Goal: Transaction & Acquisition: Purchase product/service

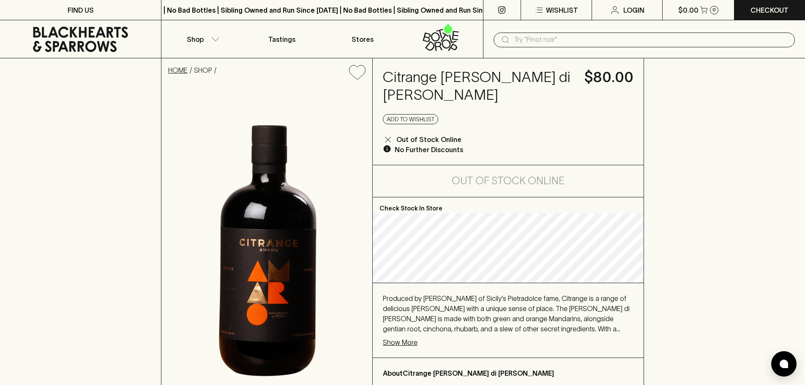
click at [185, 66] on link "HOME" at bounding box center [177, 70] width 19 height 8
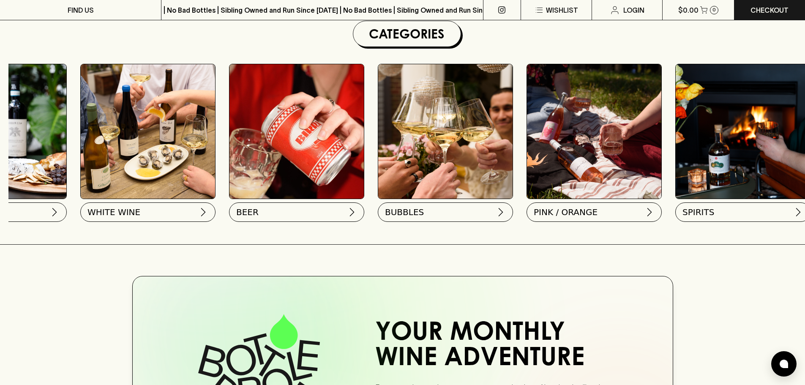
scroll to position [0, 281]
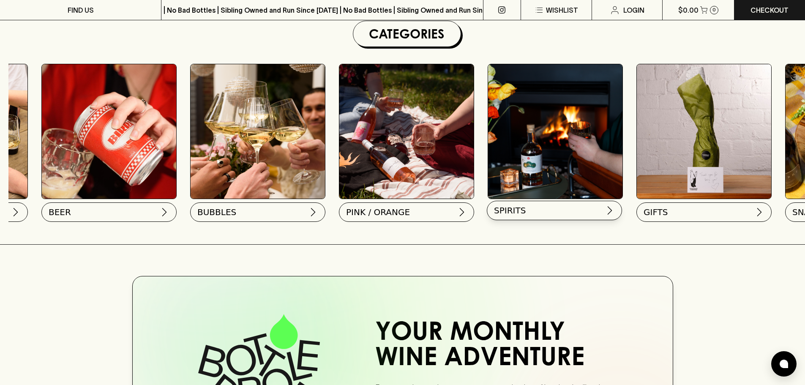
click at [589, 213] on button "SPIRITS" at bounding box center [554, 210] width 135 height 19
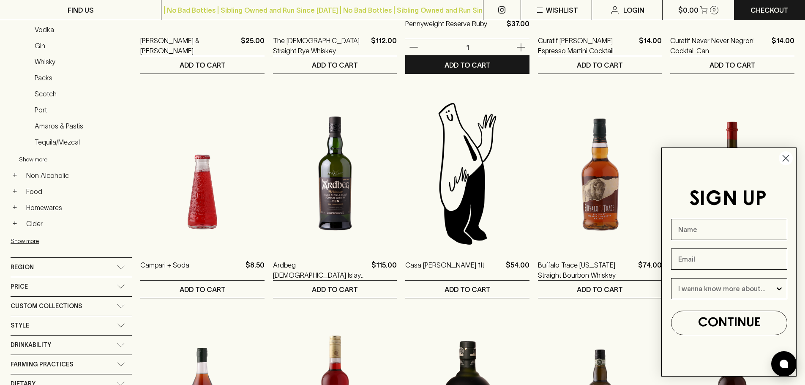
scroll to position [296, 0]
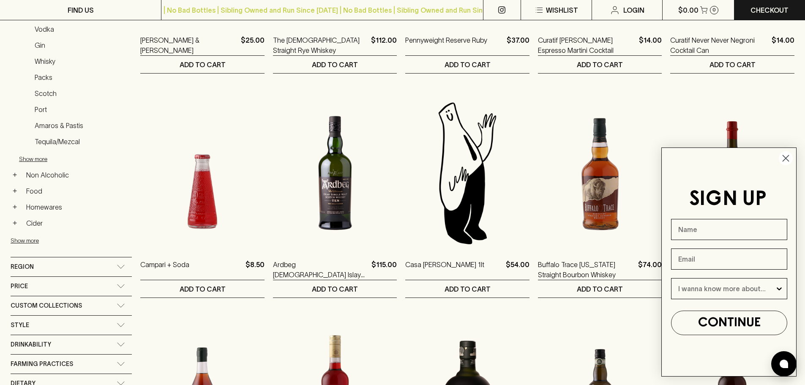
click at [789, 159] on circle "Close dialog" at bounding box center [786, 158] width 14 height 14
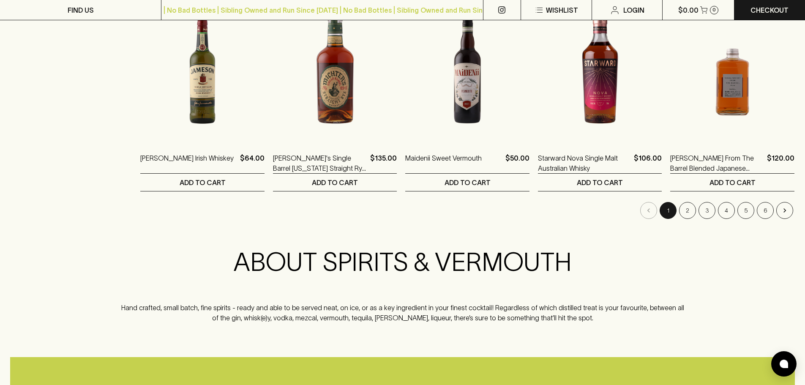
scroll to position [803, 0]
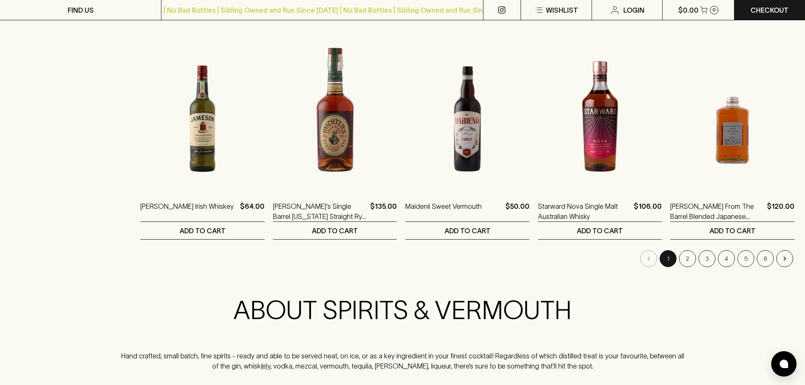
click at [680, 265] on li "2" at bounding box center [687, 258] width 19 height 17
click at [682, 262] on button "2" at bounding box center [687, 258] width 17 height 17
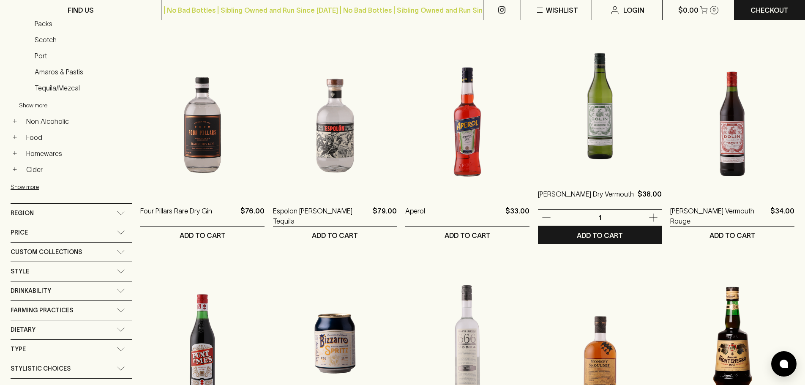
scroll to position [465, 0]
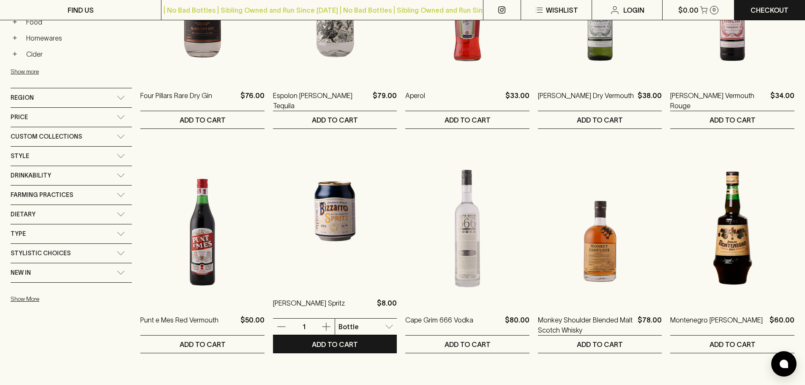
click at [360, 321] on body "FIND US | No Bad Bottles | Sibling Owned and Run Since 2006 | No Bad Bottles | …" at bounding box center [402, 387] width 805 height 1705
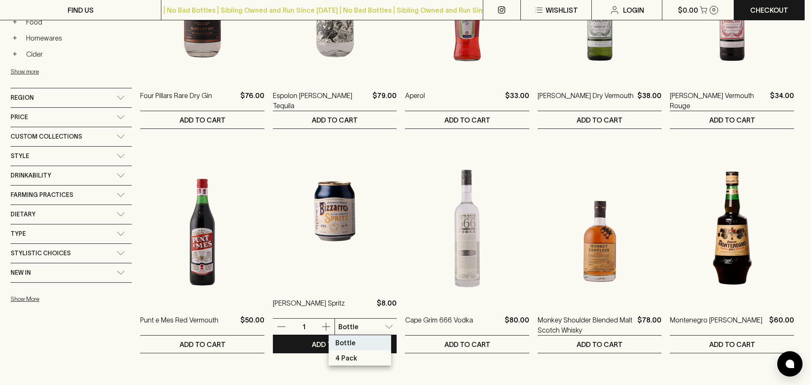
click at [351, 353] on p "4 Pack" at bounding box center [346, 358] width 22 height 10
type input "1"
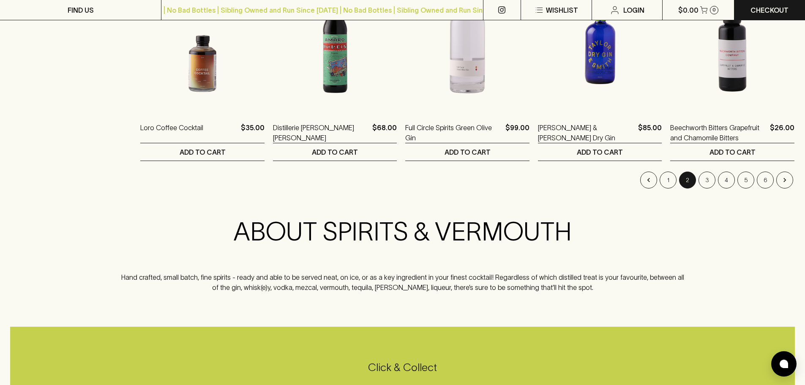
scroll to position [762, 0]
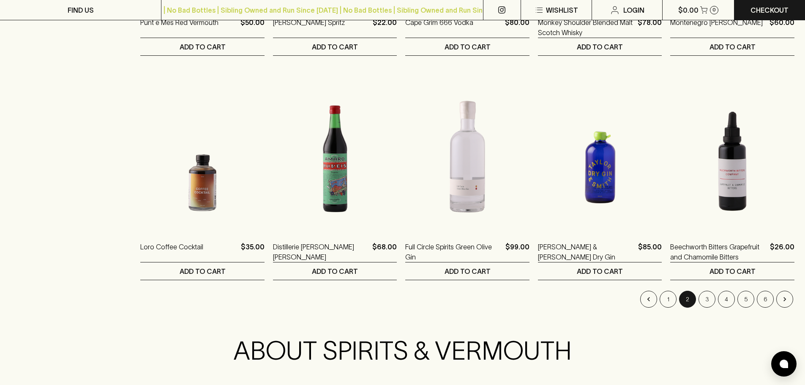
click at [717, 302] on li "4" at bounding box center [726, 299] width 19 height 17
click at [715, 298] on li "3" at bounding box center [706, 299] width 19 height 17
click at [706, 297] on button "3" at bounding box center [706, 299] width 17 height 17
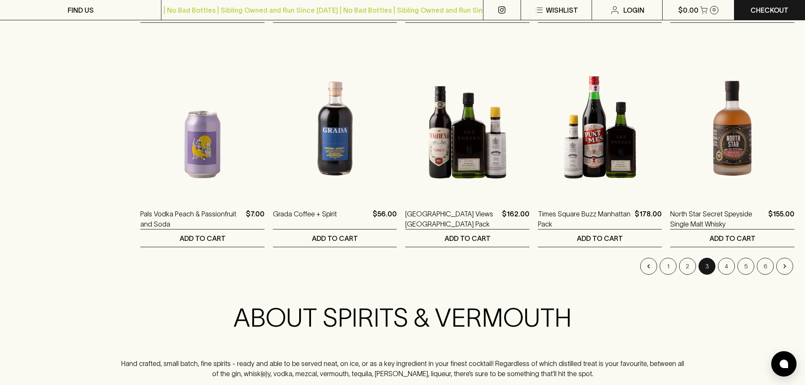
scroll to position [676, 0]
